Goal: Transaction & Acquisition: Purchase product/service

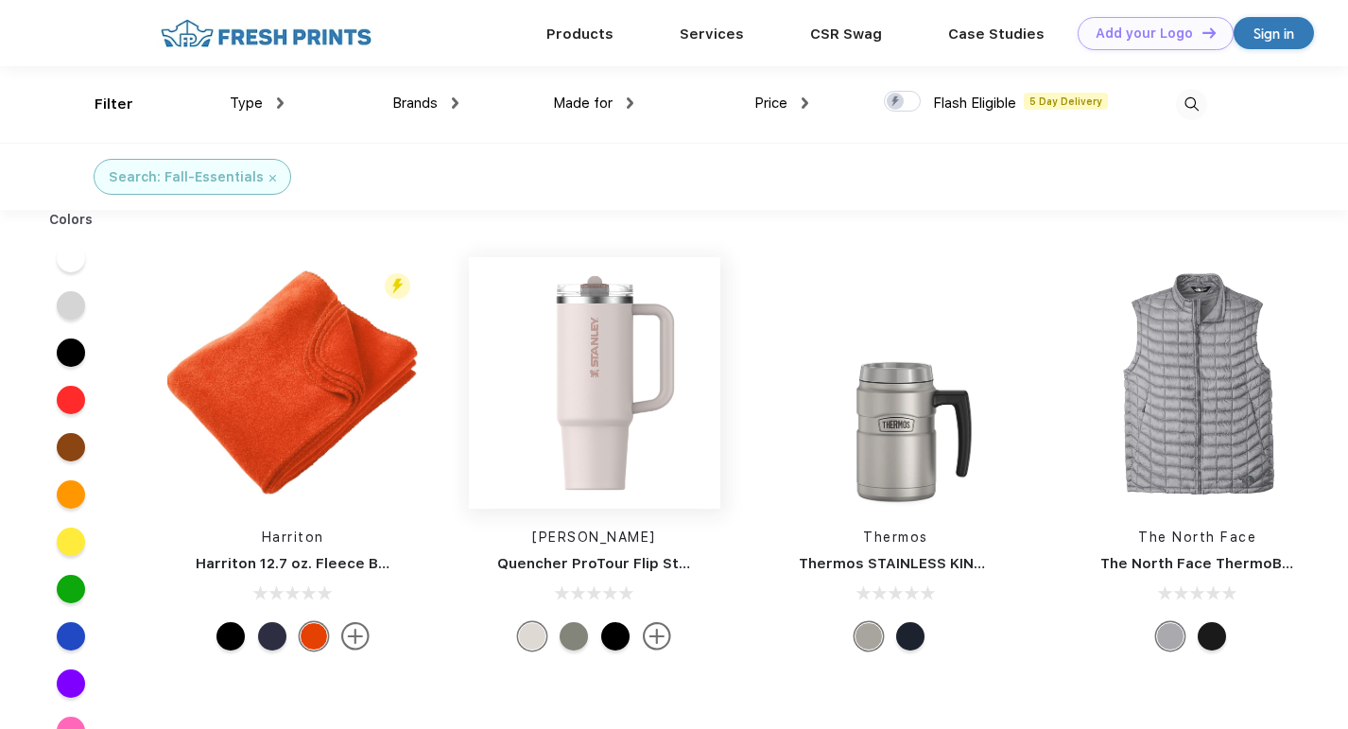
scroll to position [1, 0]
click at [1195, 384] on img at bounding box center [1197, 381] width 251 height 251
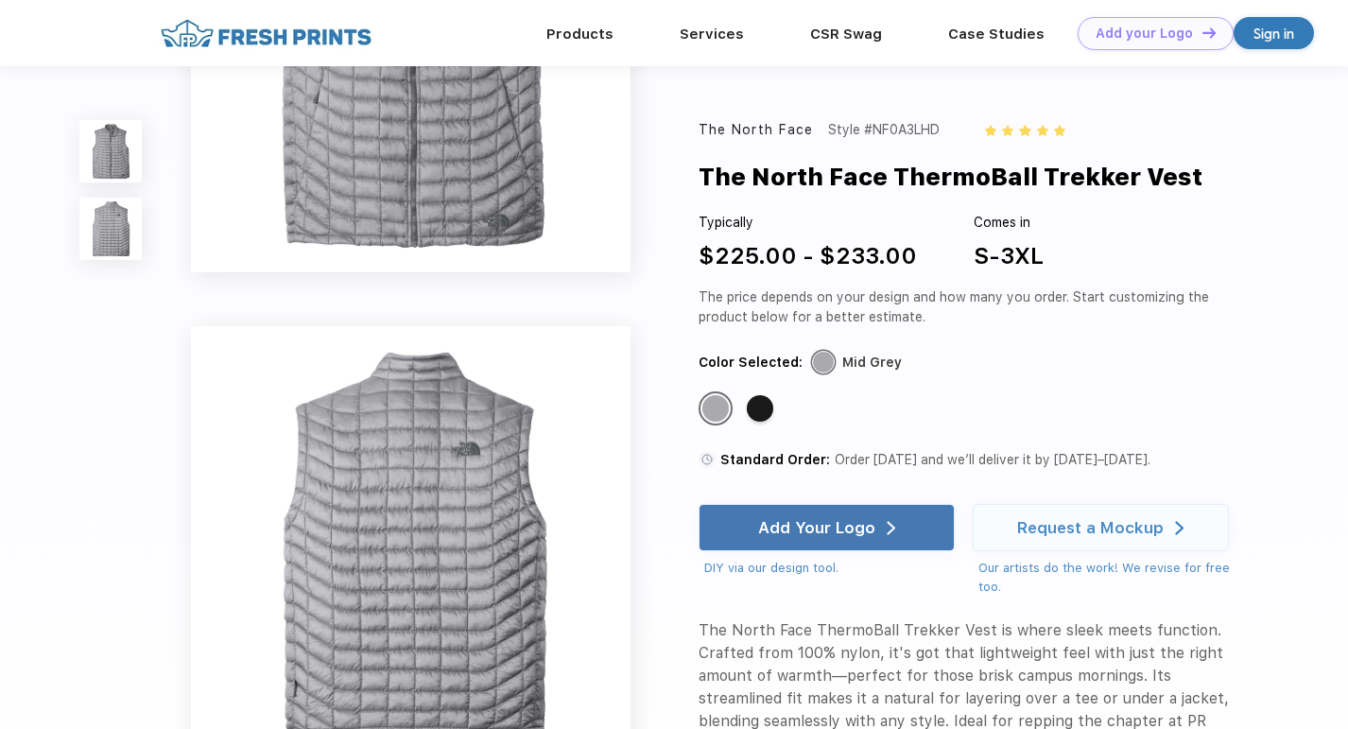
scroll to position [378, 0]
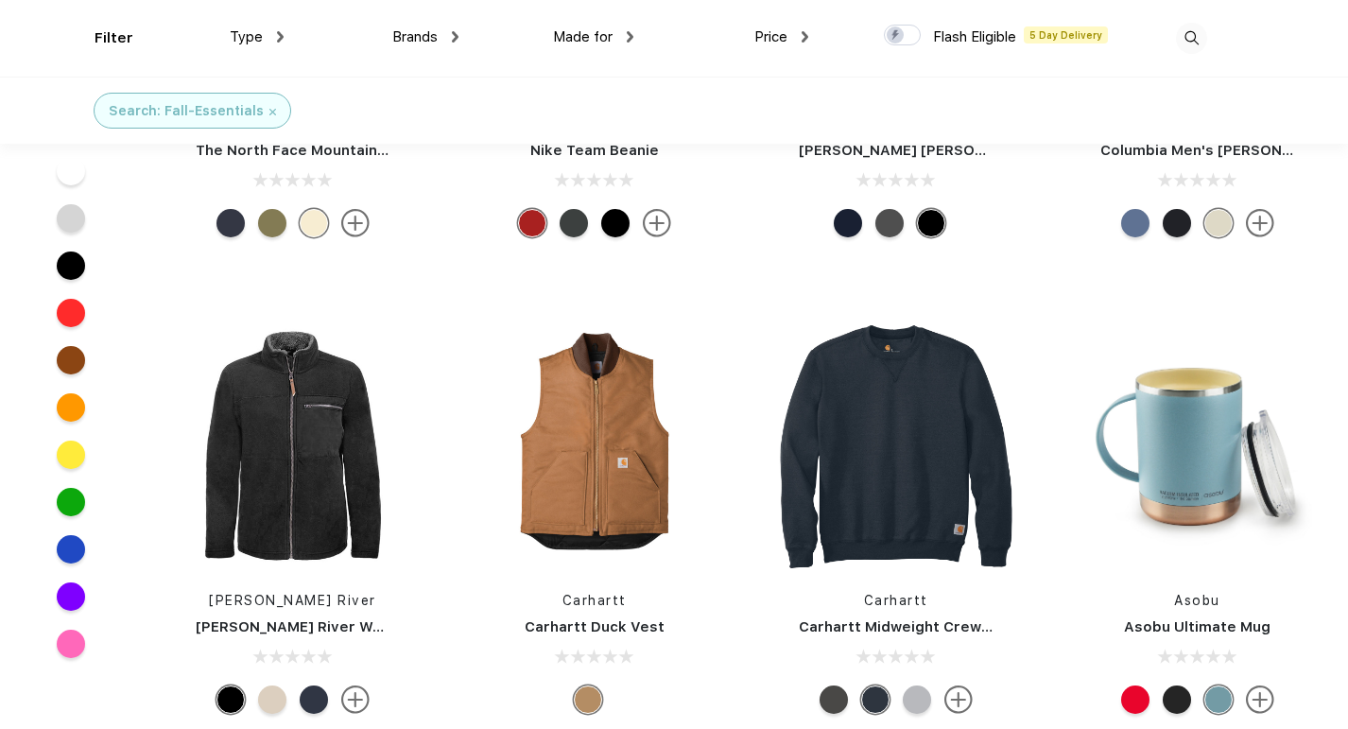
scroll to position [748, 0]
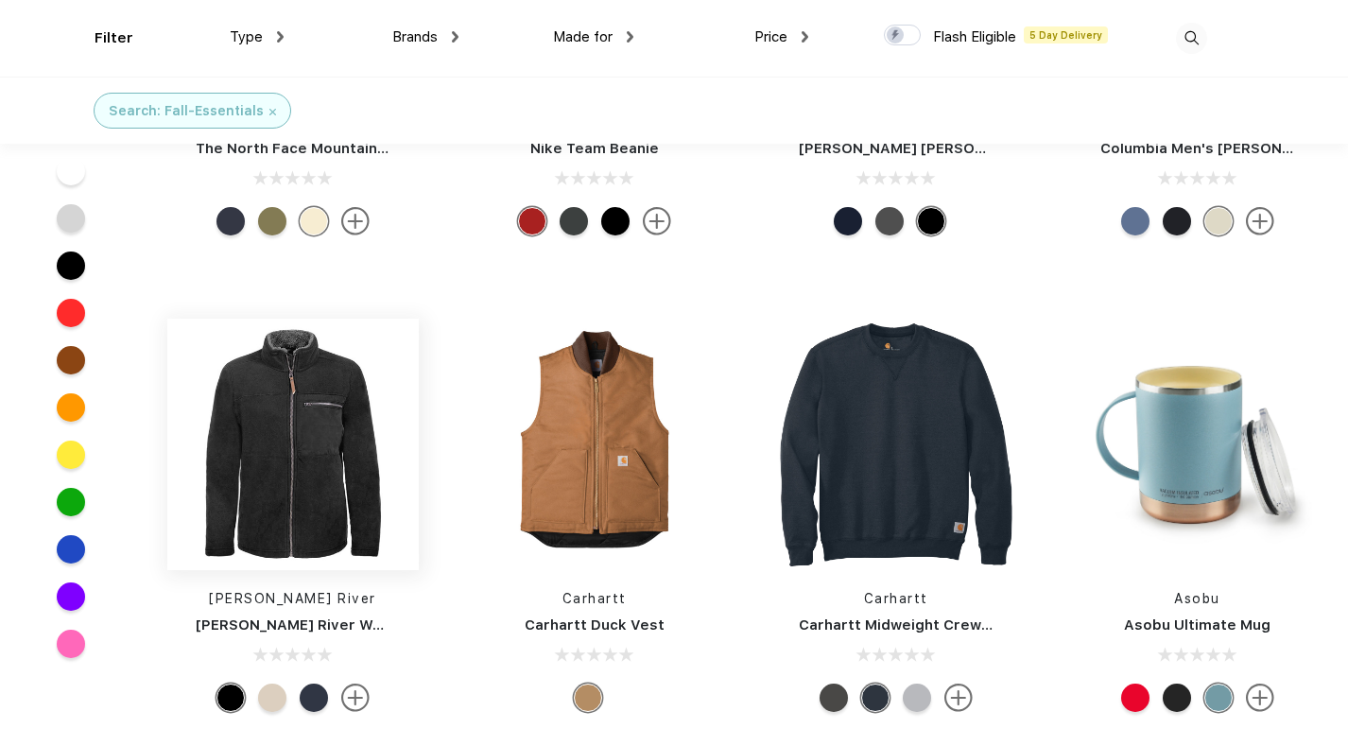
click at [317, 444] on img at bounding box center [292, 443] width 251 height 251
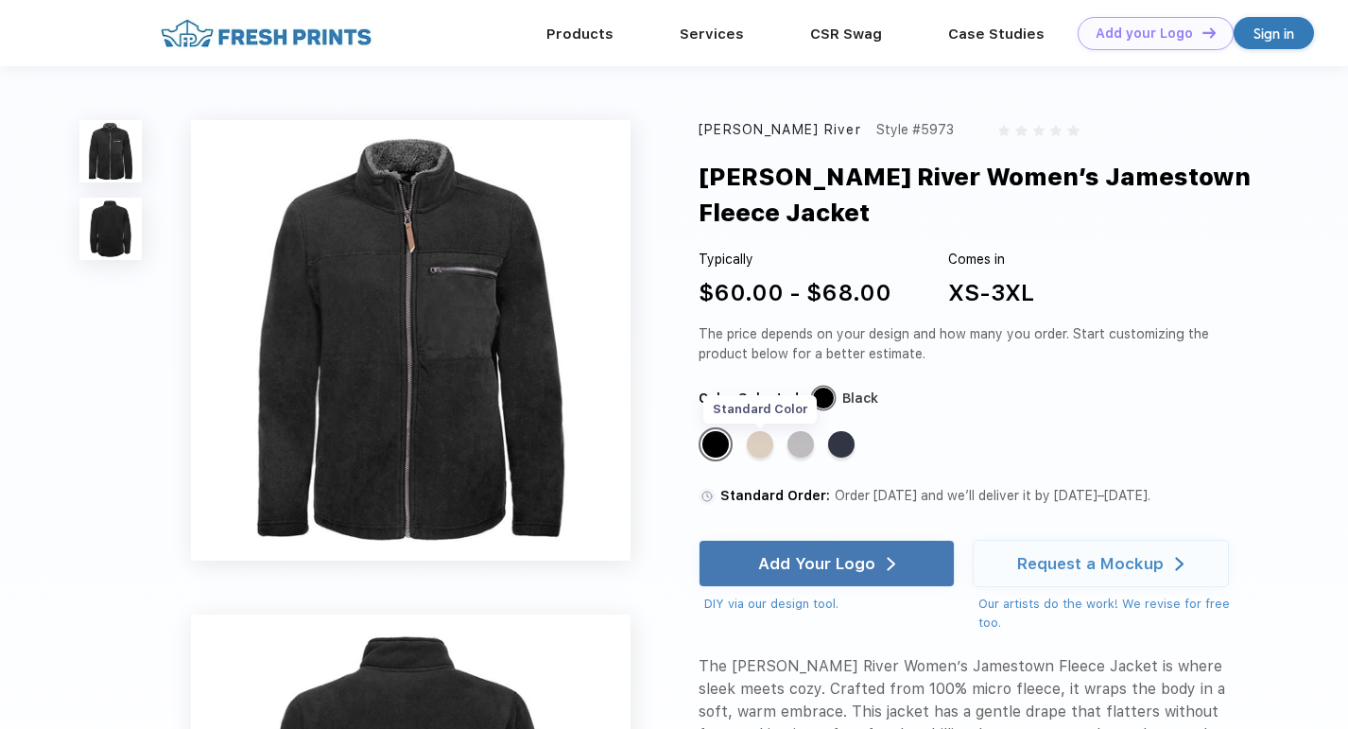
click at [757, 443] on div "Standard Color" at bounding box center [760, 444] width 26 height 26
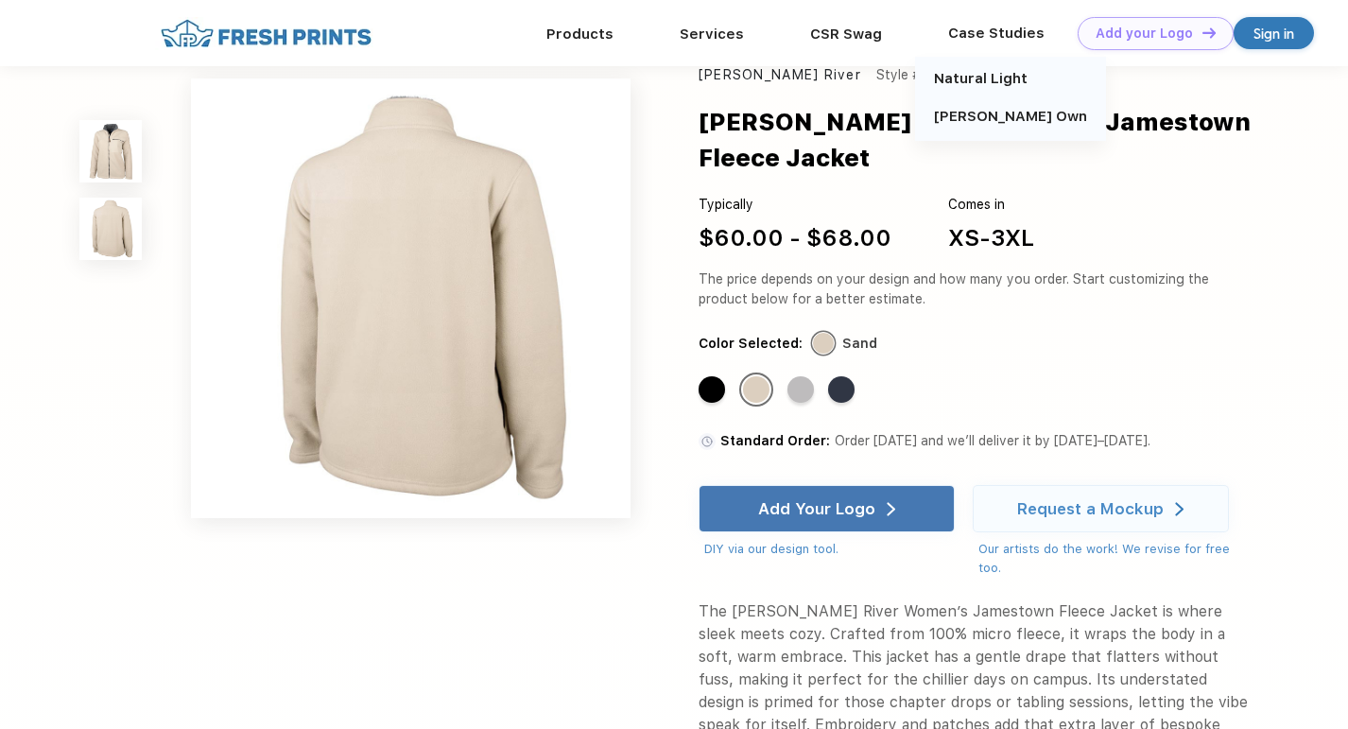
scroll to position [662, 0]
